Goal: Go to known website

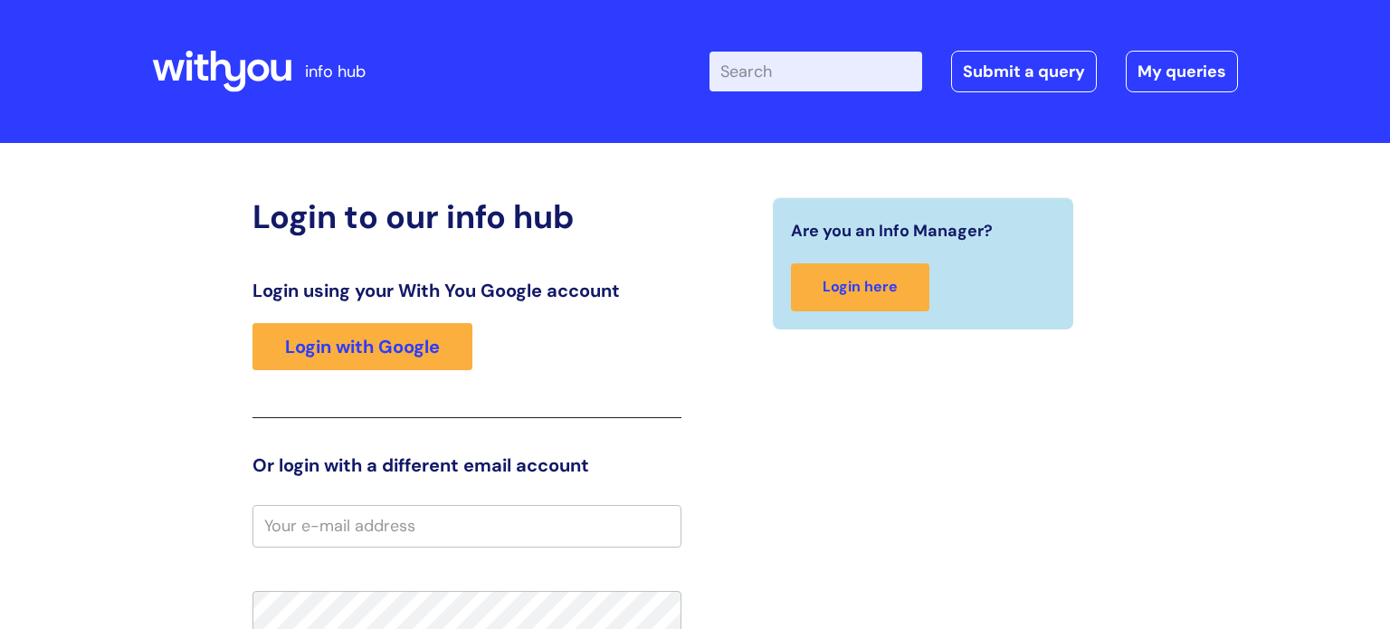
click at [247, 66] on icon at bounding box center [221, 71] width 139 height 43
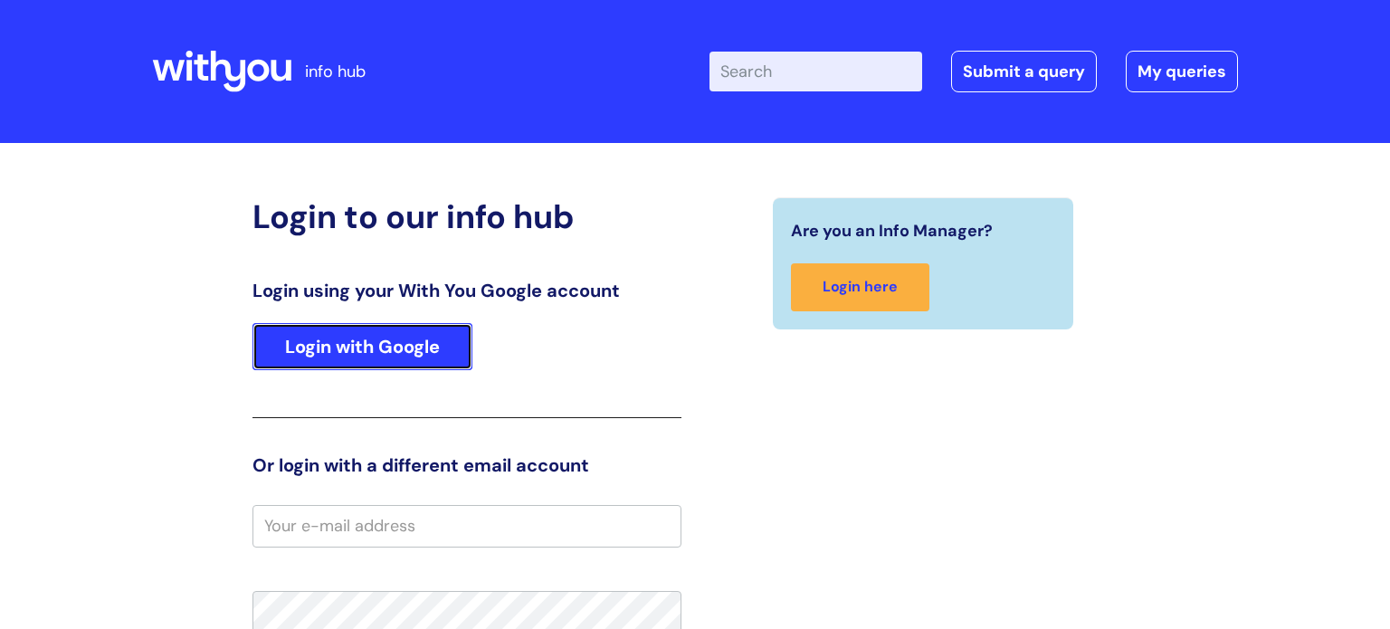
click at [349, 338] on link "Login with Google" at bounding box center [363, 346] width 220 height 47
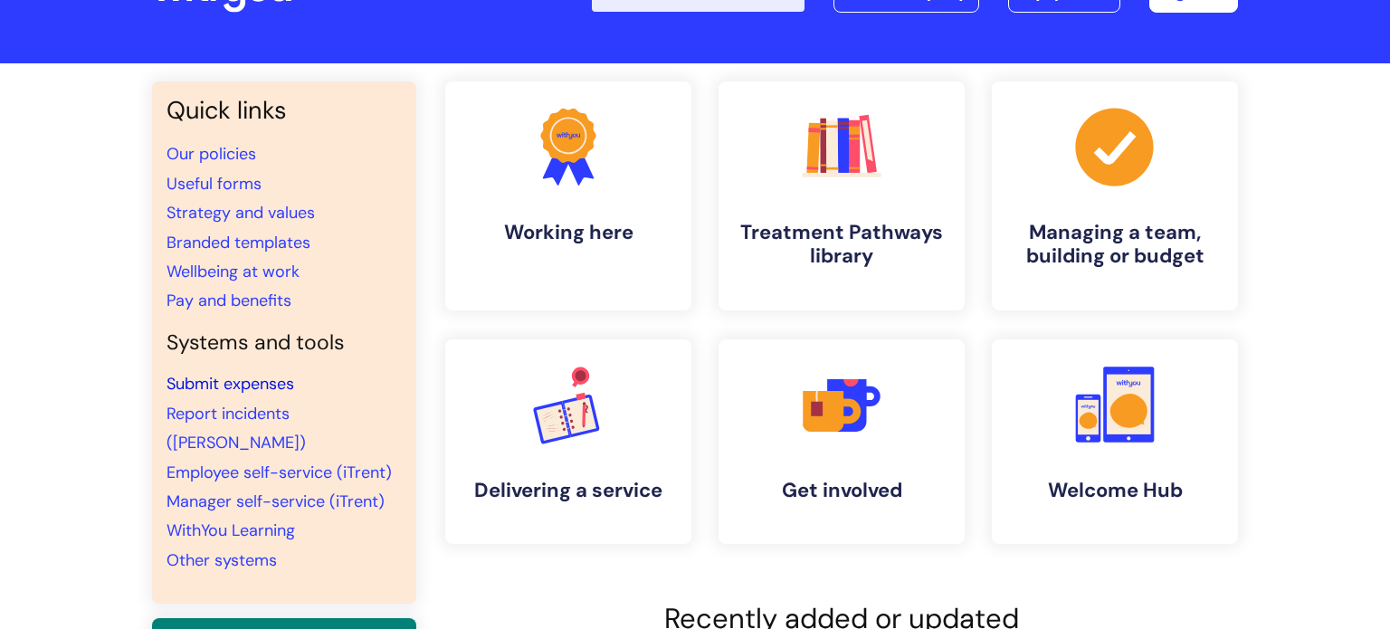
scroll to position [82, 0]
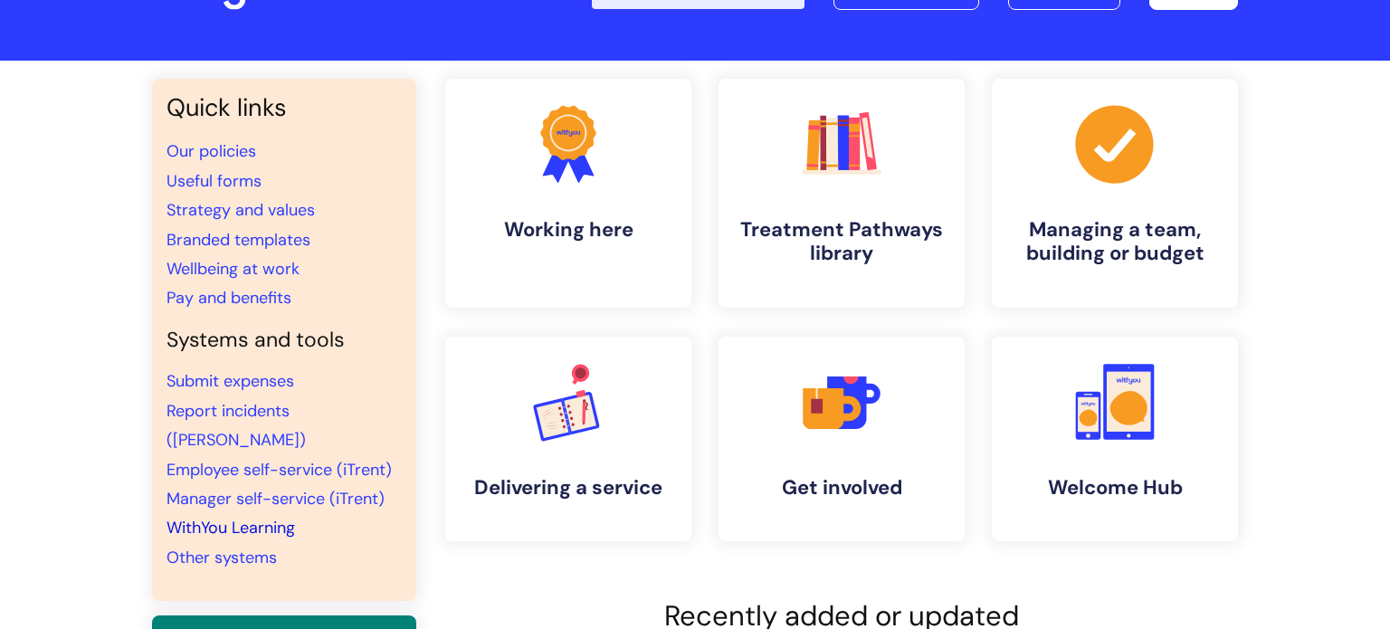
click at [265, 517] on link "WithYou Learning" at bounding box center [231, 528] width 129 height 22
